Goal: Find specific page/section: Find specific page/section

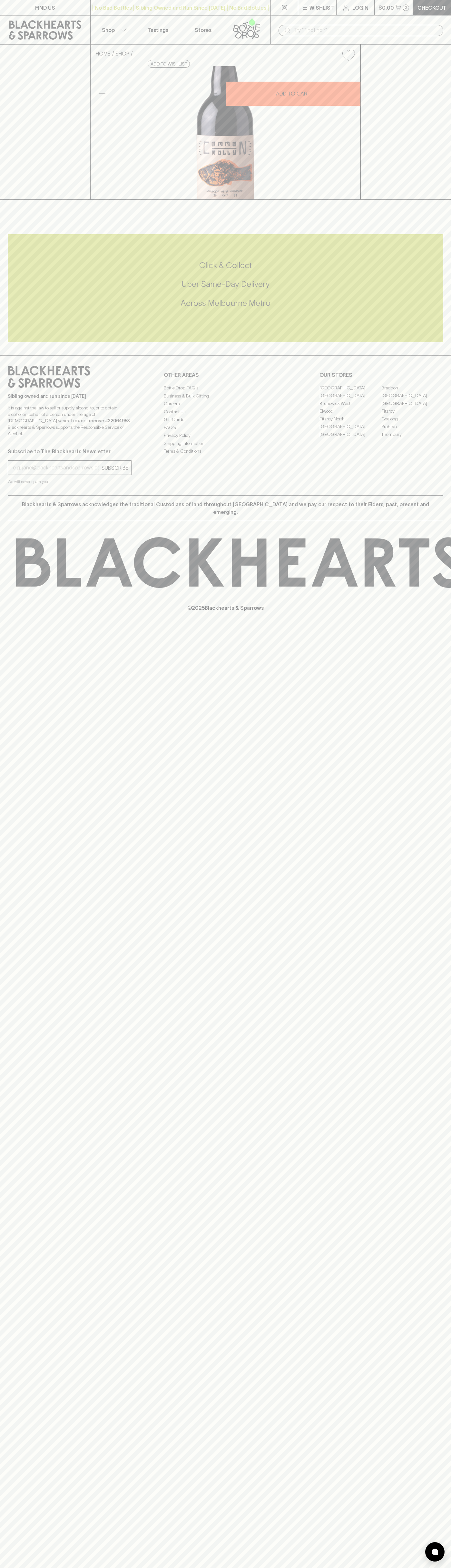
click at [351, 430] on link "[GEOGRAPHIC_DATA]" at bounding box center [350, 427] width 62 height 8
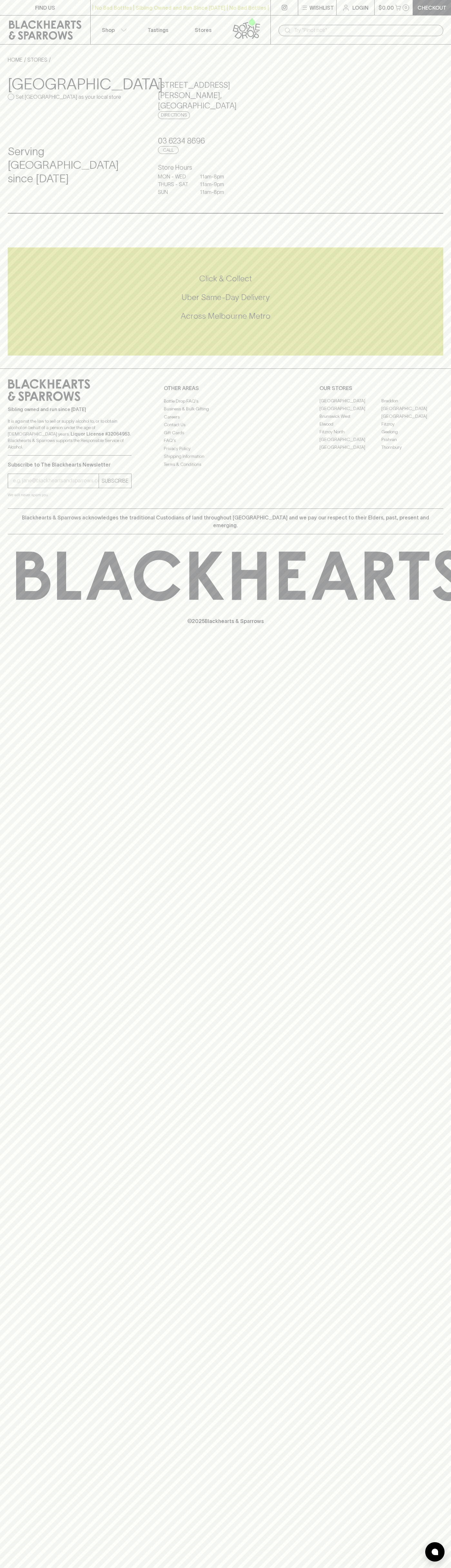
click at [449, 1555] on div "FIND US | No Bad Bottles | Sibling Owned and Run Since [DATE] | No Bad Bottles …" at bounding box center [225, 784] width 451 height 1568
click at [130, 1567] on html "FIND US | No Bad Bottles | Sibling Owned and Run Since [DATE] | No Bad Bottles …" at bounding box center [225, 784] width 451 height 1568
click at [13, 1257] on div "FIND US | No Bad Bottles | Sibling Owned and Run Since 2006 | No Bad Bottles | …" at bounding box center [225, 784] width 451 height 1568
